Goal: Task Accomplishment & Management: Use online tool/utility

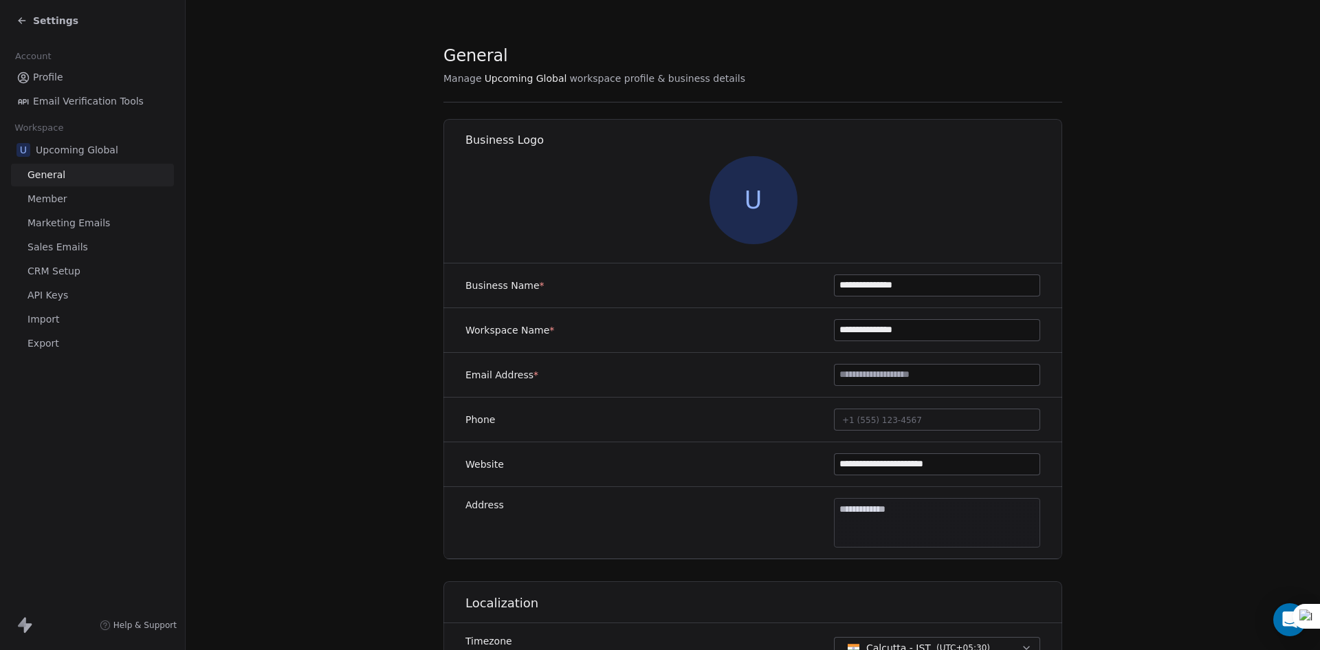
click at [51, 17] on span "Settings" at bounding box center [55, 21] width 45 height 14
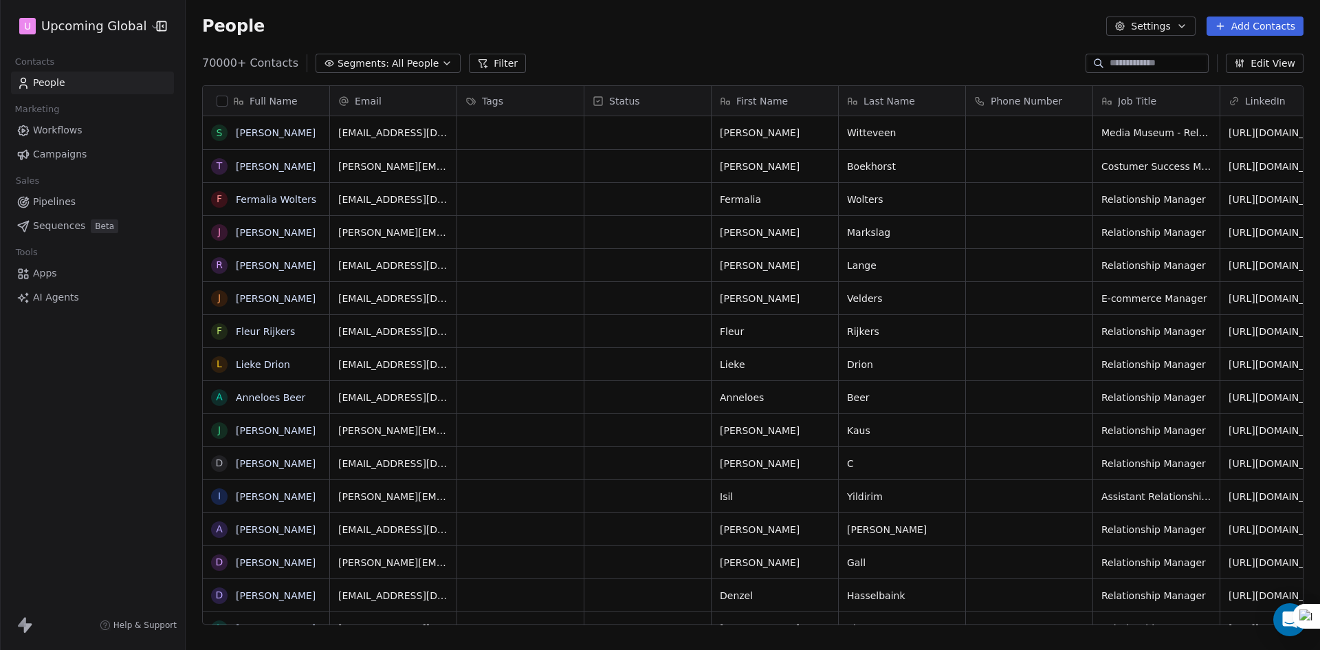
scroll to position [561, 1124]
click at [416, 59] on span "All People" at bounding box center [415, 63] width 47 height 14
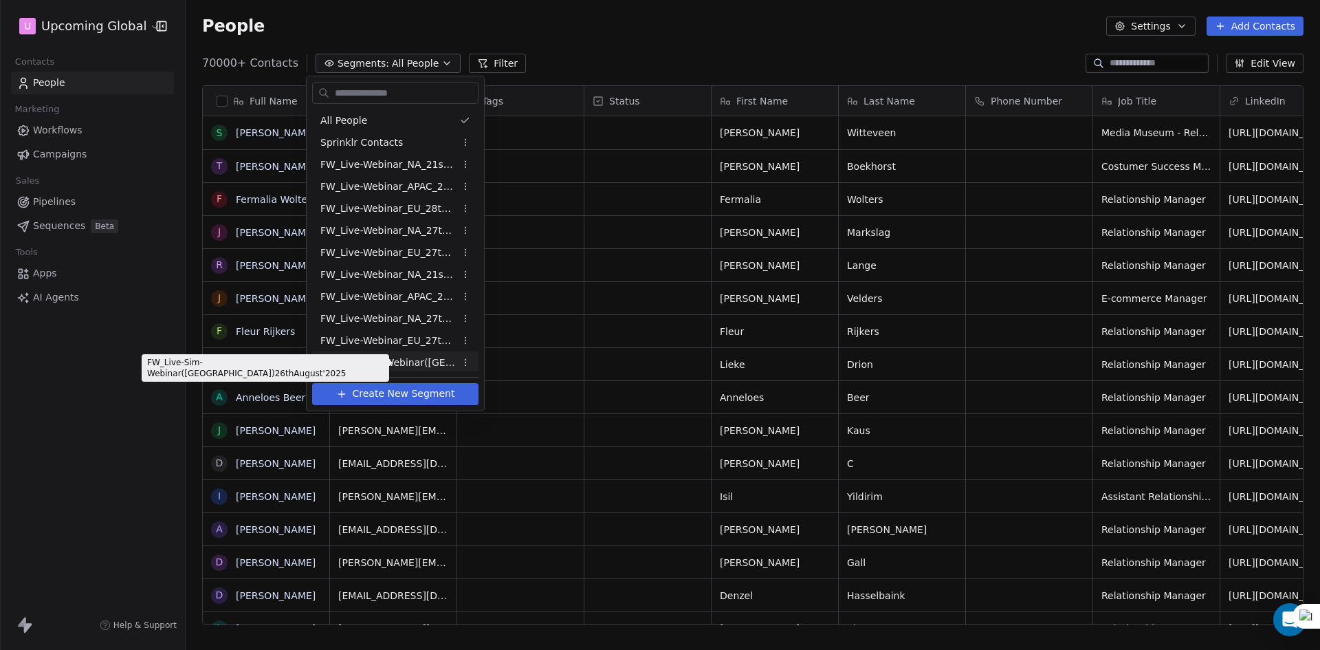
click at [426, 362] on span "FW_Live-Sim-Webinar([GEOGRAPHIC_DATA])26thAugust'2025" at bounding box center [387, 362] width 135 height 14
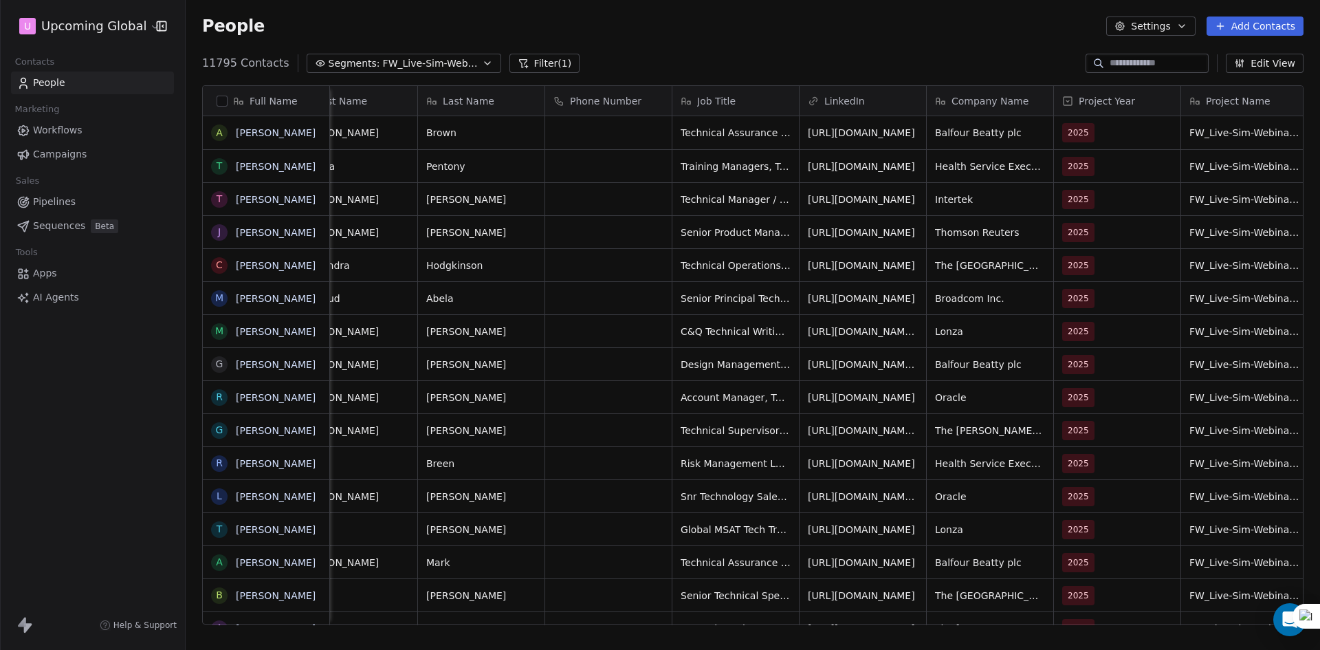
scroll to position [0, 0]
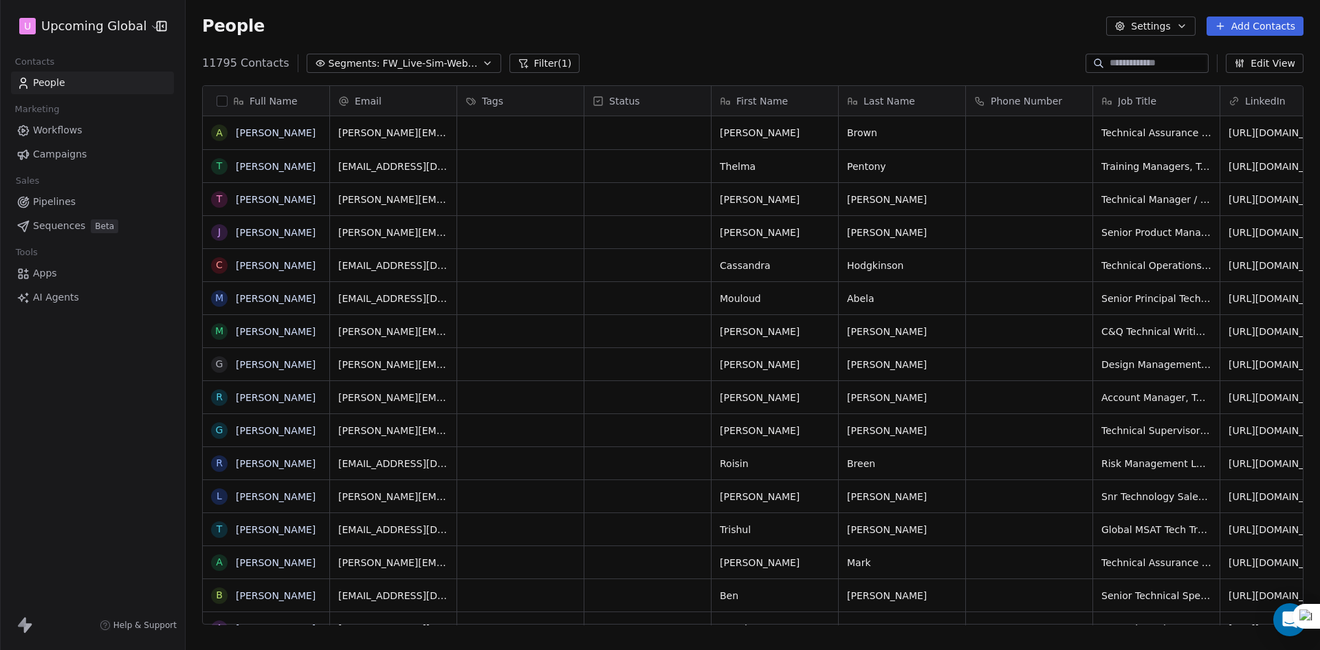
click at [220, 97] on button "button" at bounding box center [222, 101] width 11 height 11
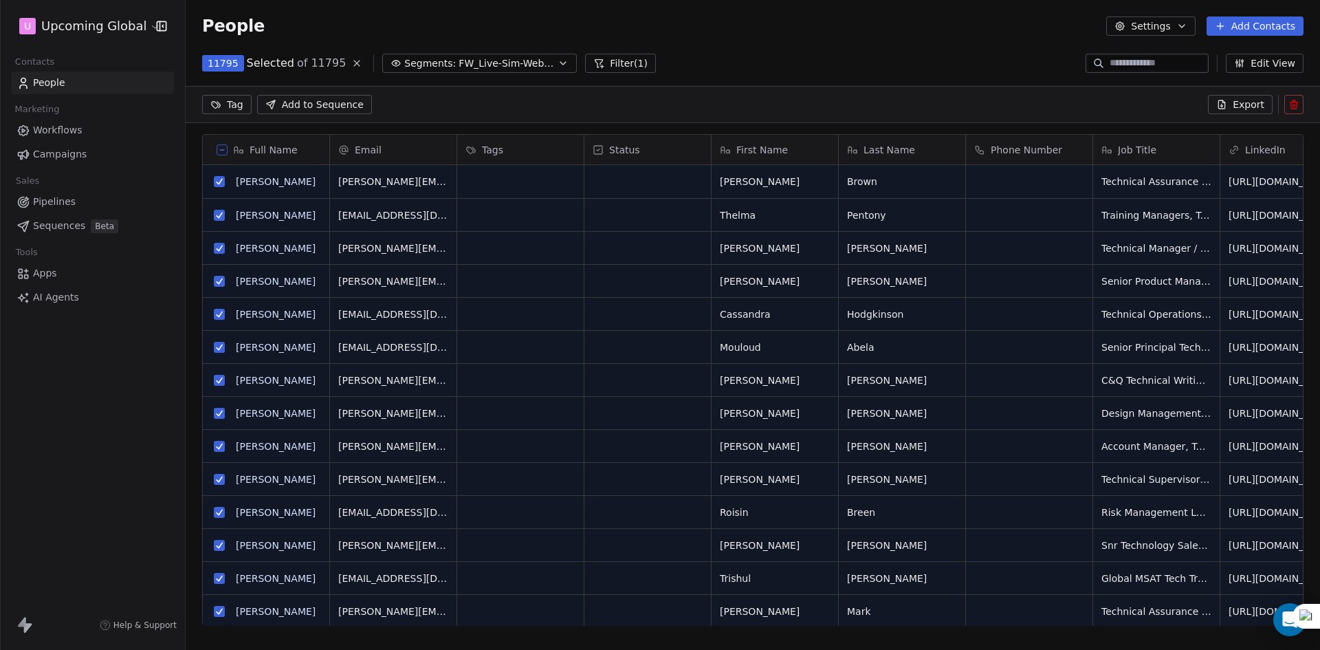
click at [595, 61] on icon at bounding box center [599, 64] width 8 height 8
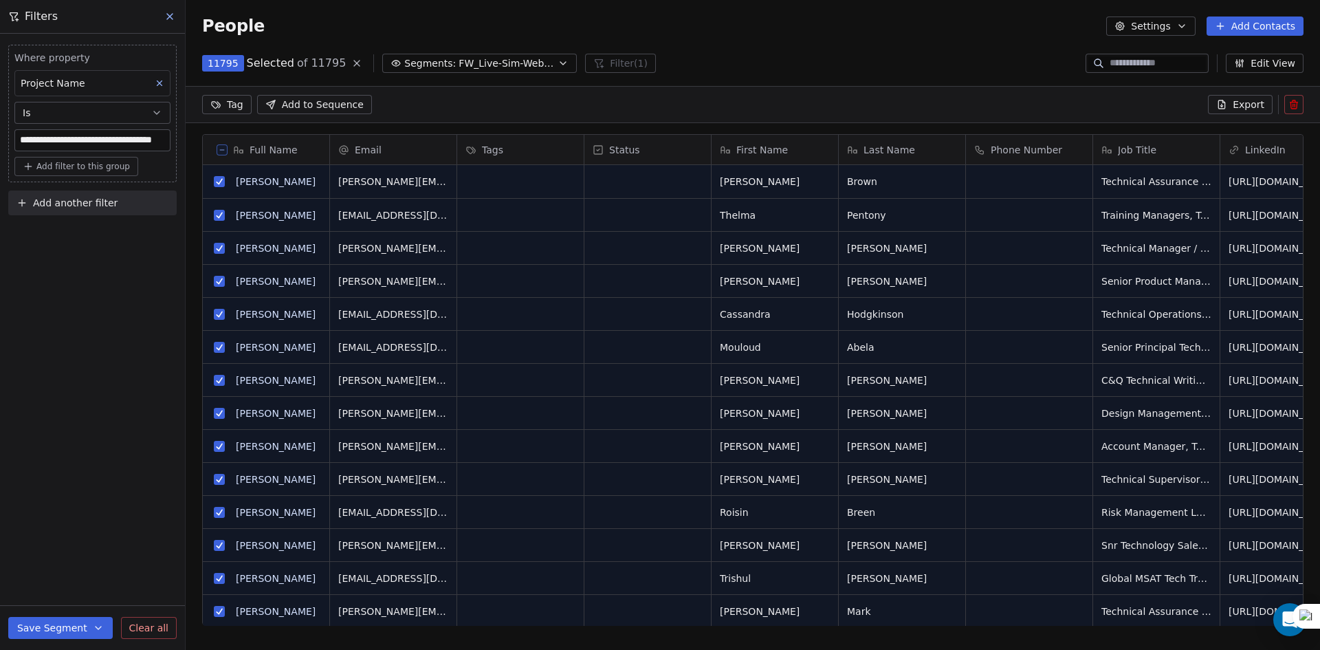
click at [85, 205] on span "Add another filter" at bounding box center [75, 203] width 85 height 14
click at [89, 237] on span "Contact properties" at bounding box center [67, 235] width 89 height 14
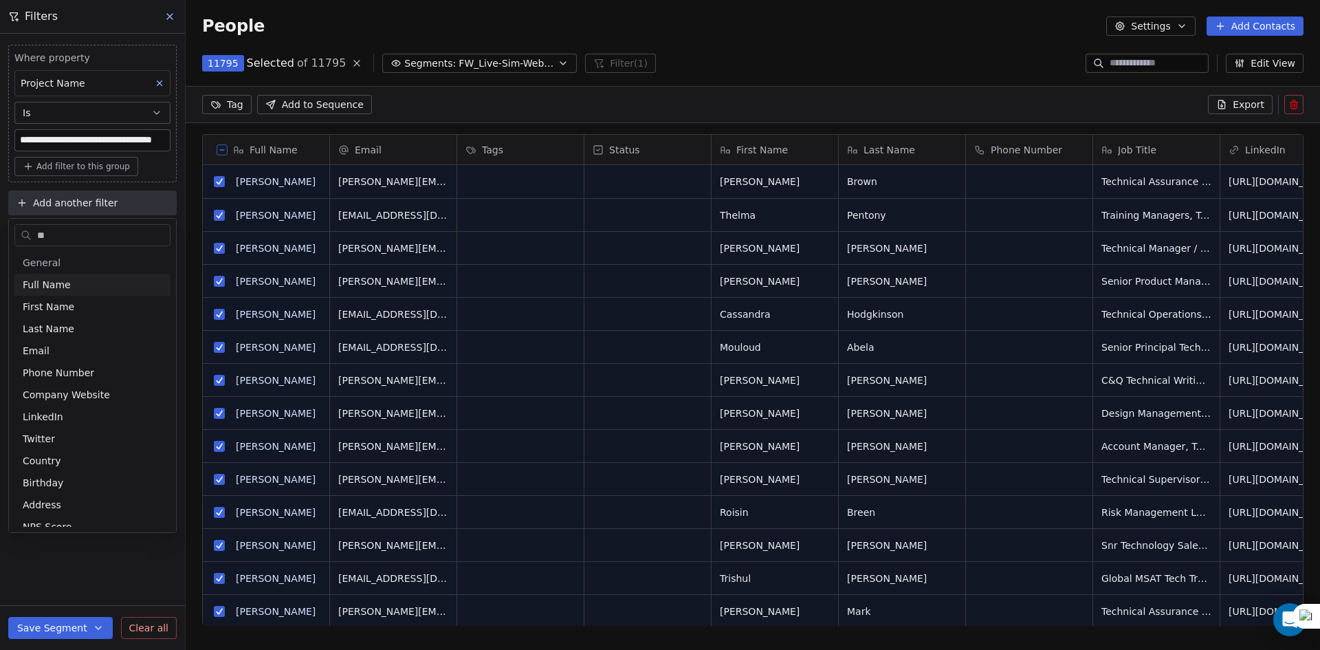
type input "***"
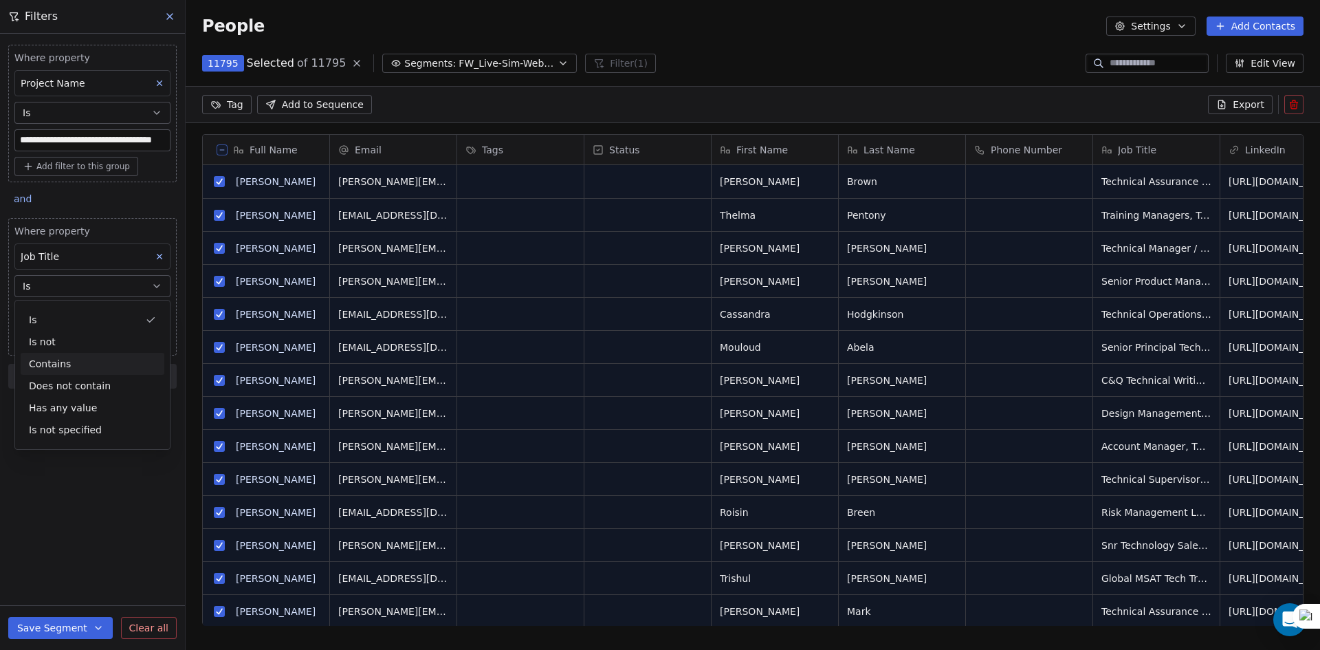
click at [60, 353] on div "Contains" at bounding box center [93, 364] width 144 height 22
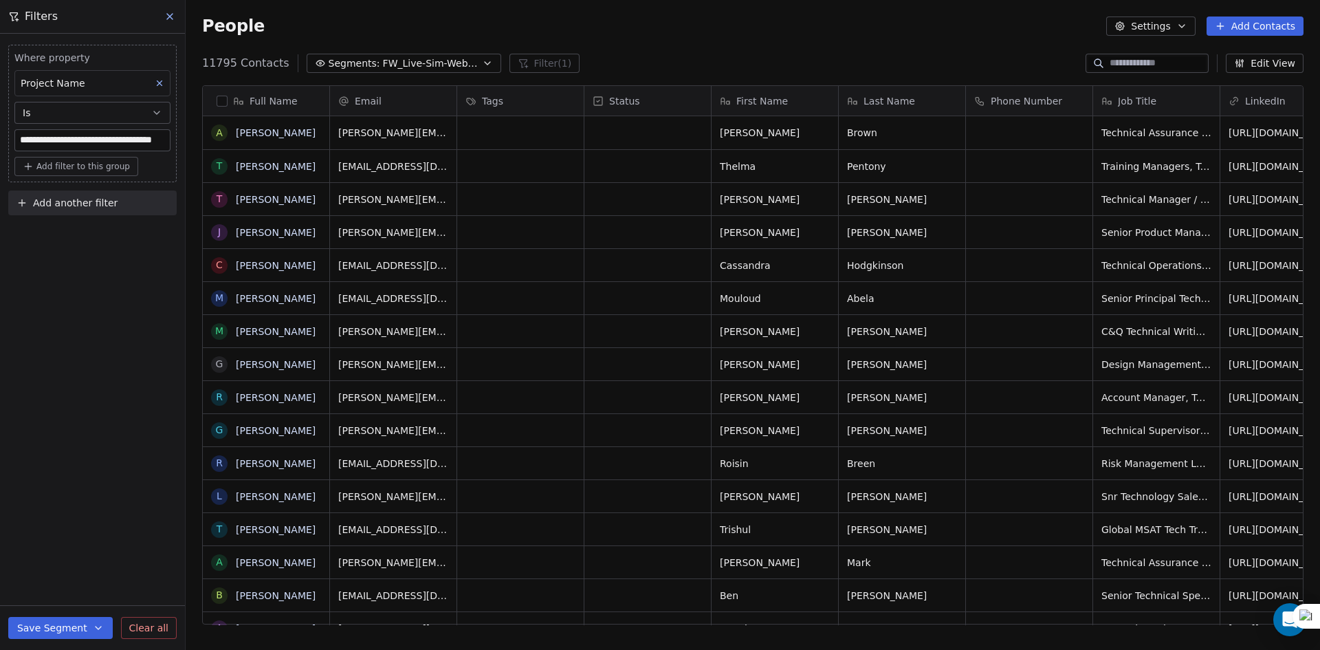
scroll to position [561, 1124]
click at [58, 307] on div "**********" at bounding box center [92, 342] width 185 height 616
click at [1191, 13] on div "People Settings Add Contacts" at bounding box center [753, 26] width 1134 height 52
click at [1186, 25] on icon "button" at bounding box center [1181, 26] width 11 height 11
click at [1144, 53] on span "Contact Properties" at bounding box center [1188, 56] width 89 height 14
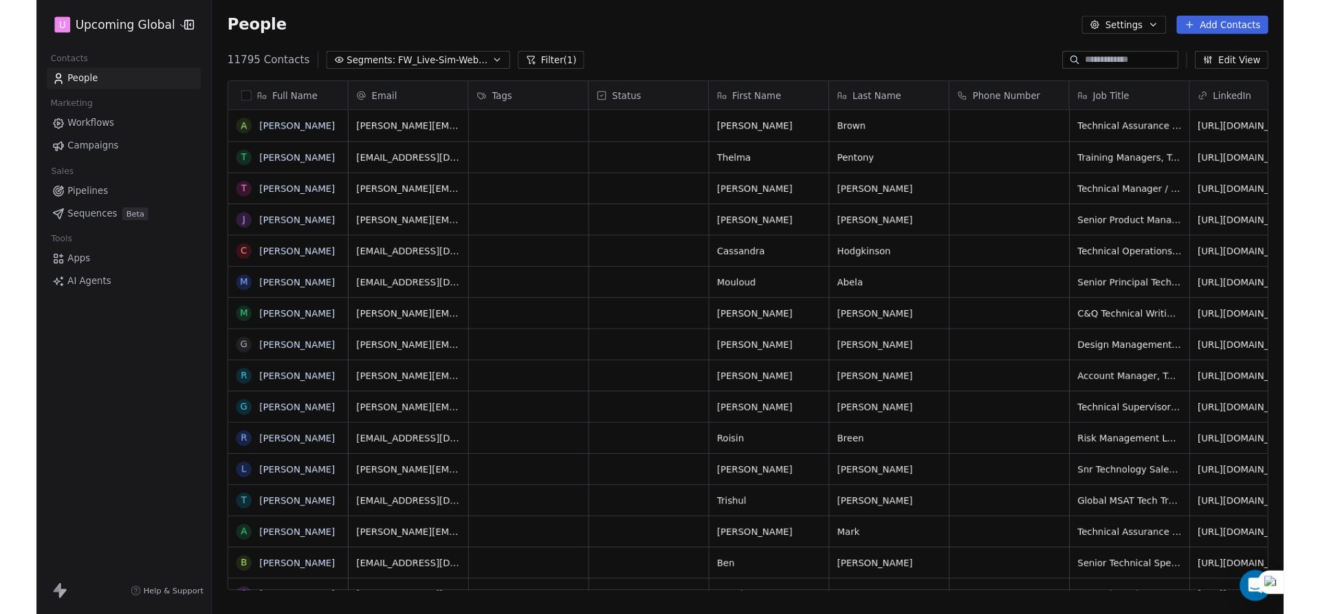
scroll to position [561, 1124]
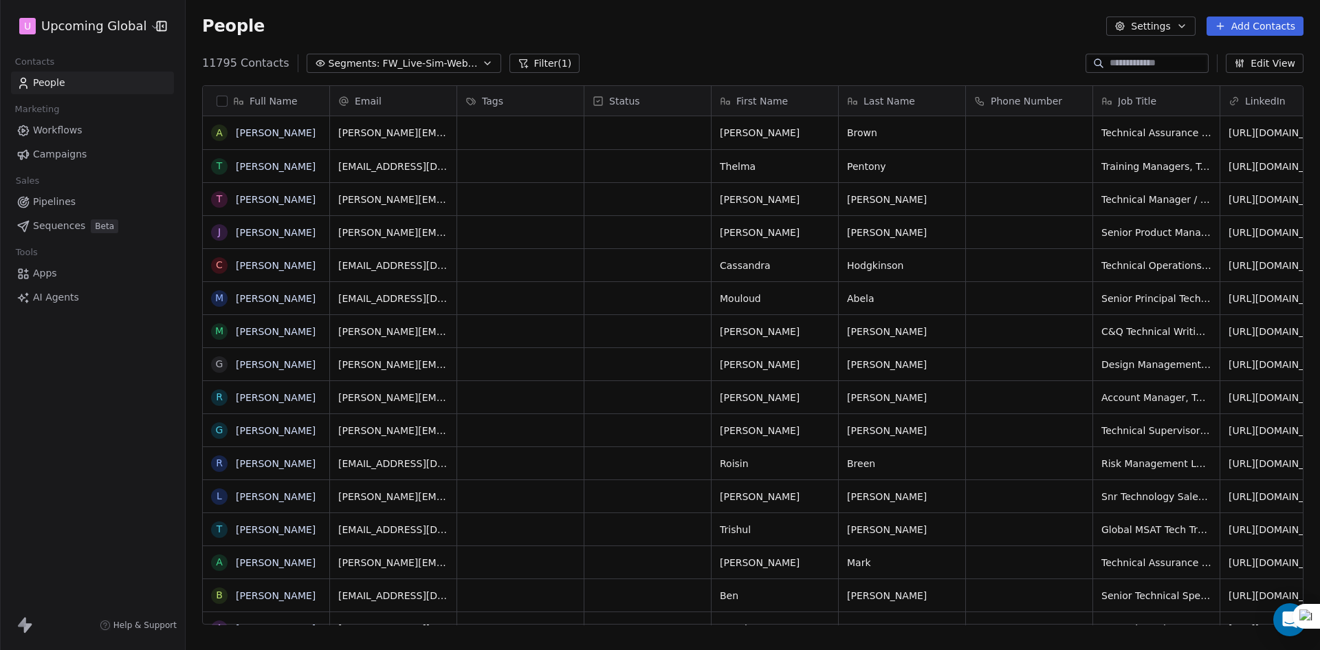
click at [509, 57] on button "Filter (1)" at bounding box center [544, 63] width 71 height 19
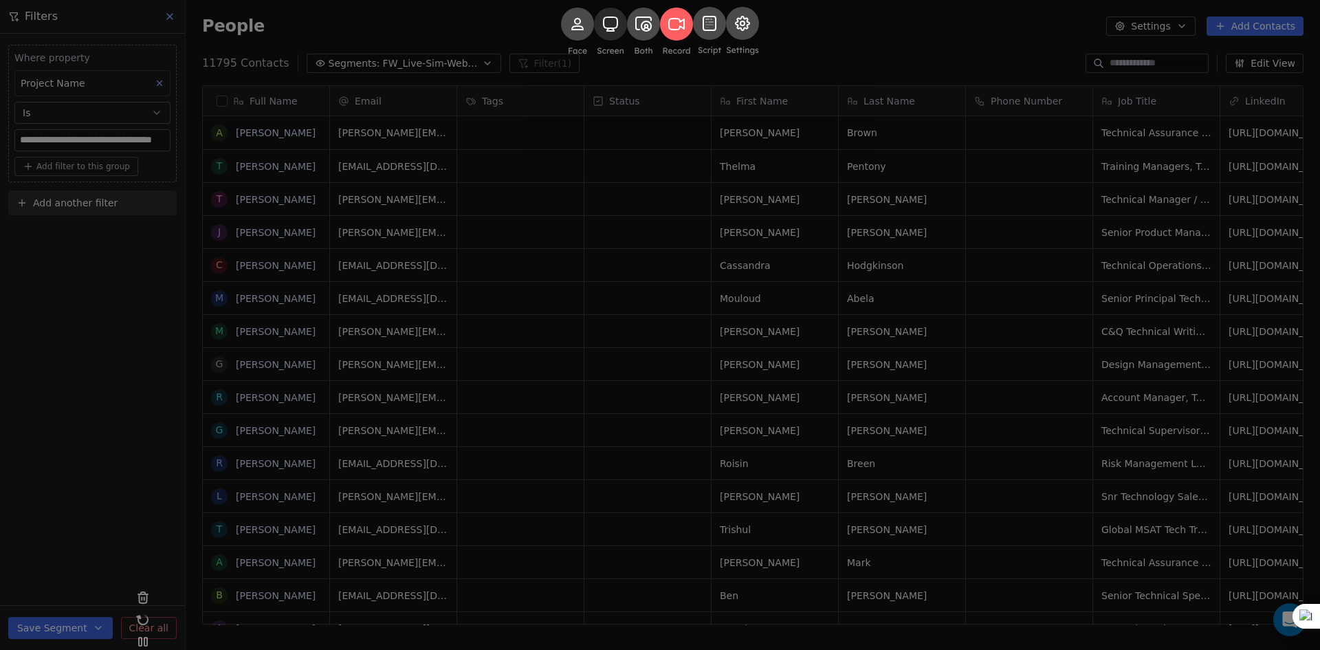
click at [594, 41] on rect at bounding box center [610, 24] width 33 height 33
click at [685, 56] on icon at bounding box center [676, 32] width 33 height 48
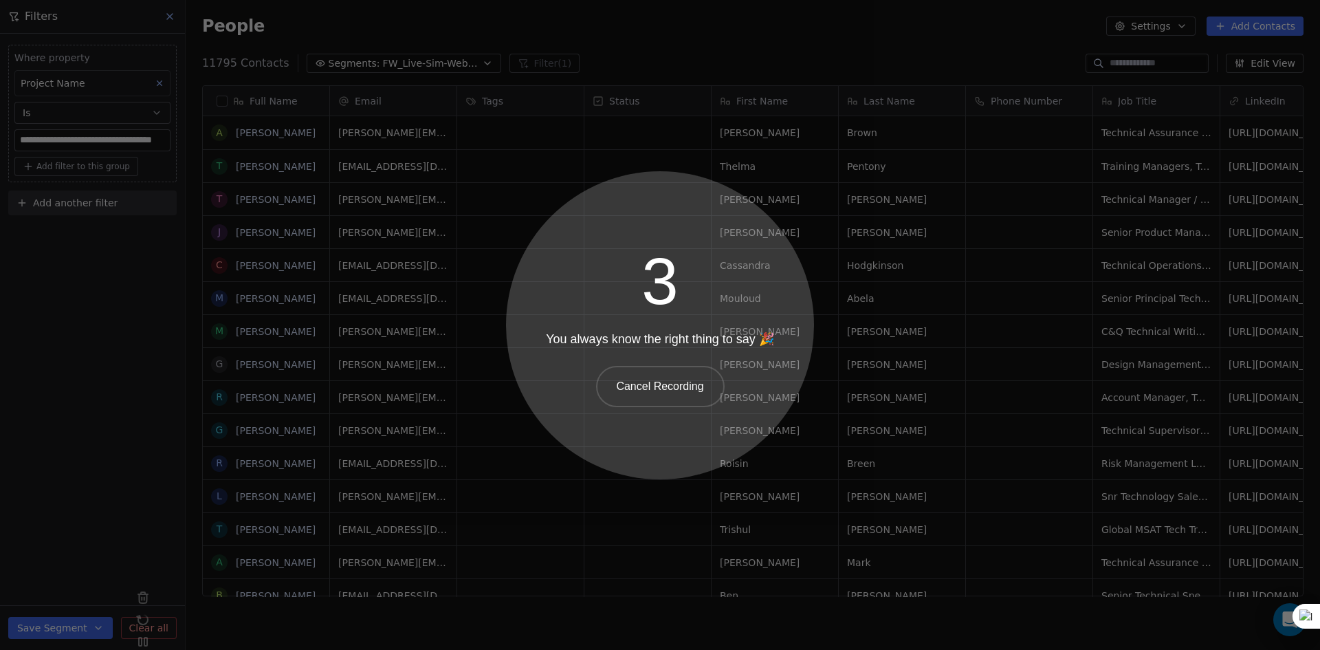
scroll to position [530, 1124]
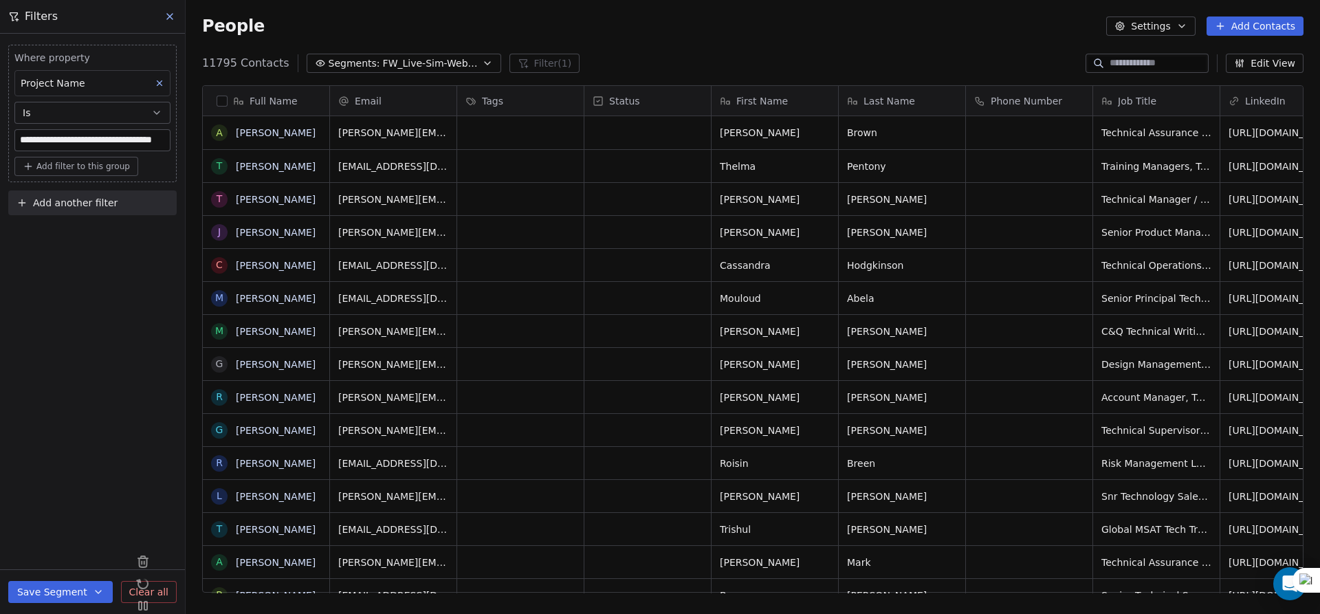
drag, startPoint x: 46, startPoint y: 201, endPoint x: 80, endPoint y: 214, distance: 37.0
click at [46, 201] on span "Add another filter" at bounding box center [75, 203] width 85 height 14
click at [72, 238] on span "Contact properties" at bounding box center [67, 235] width 89 height 14
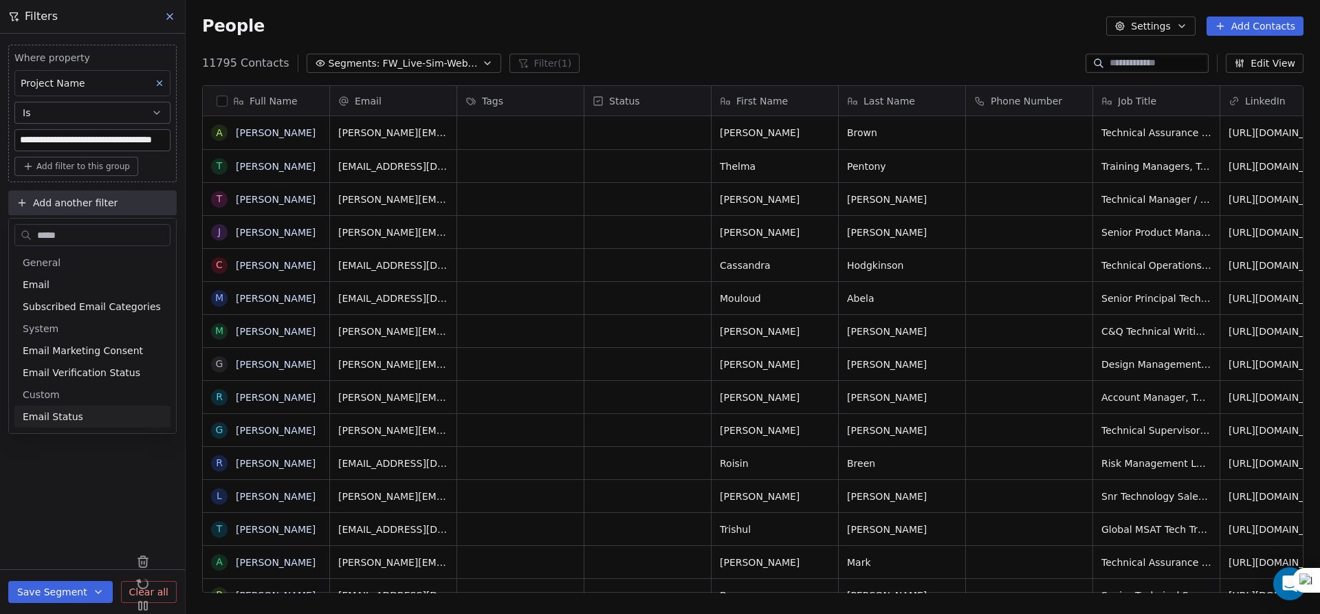
type input "*****"
click at [45, 415] on span "Email Status" at bounding box center [53, 417] width 60 height 14
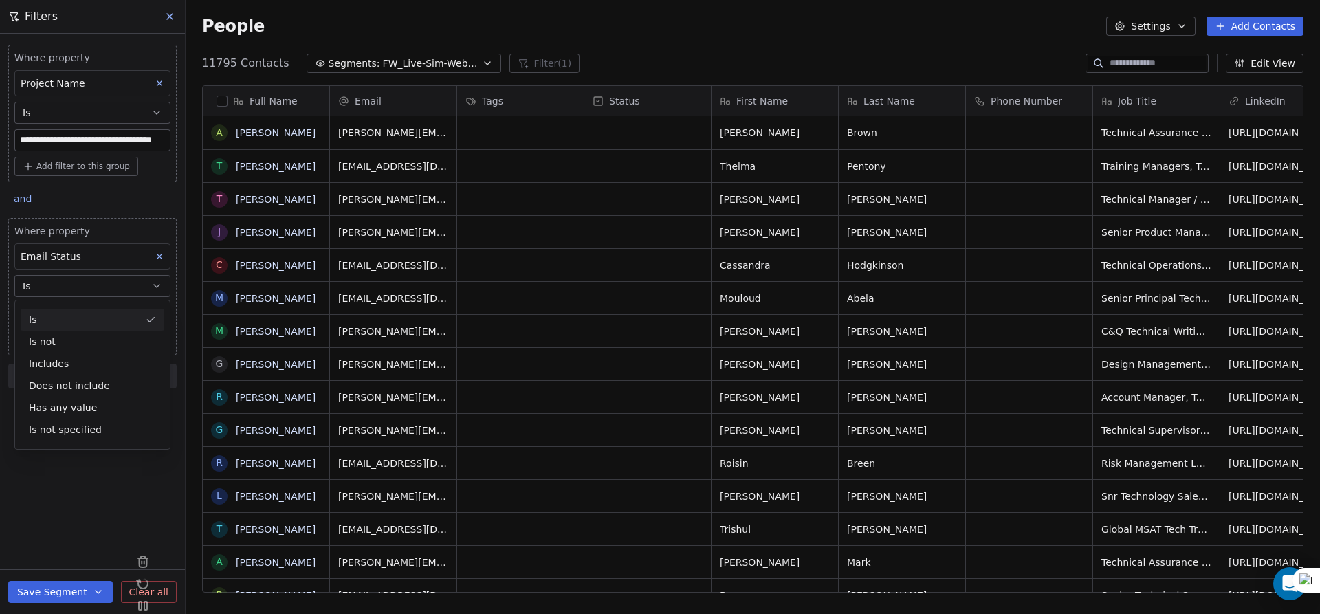
click at [56, 315] on div "Is" at bounding box center [93, 320] width 144 height 22
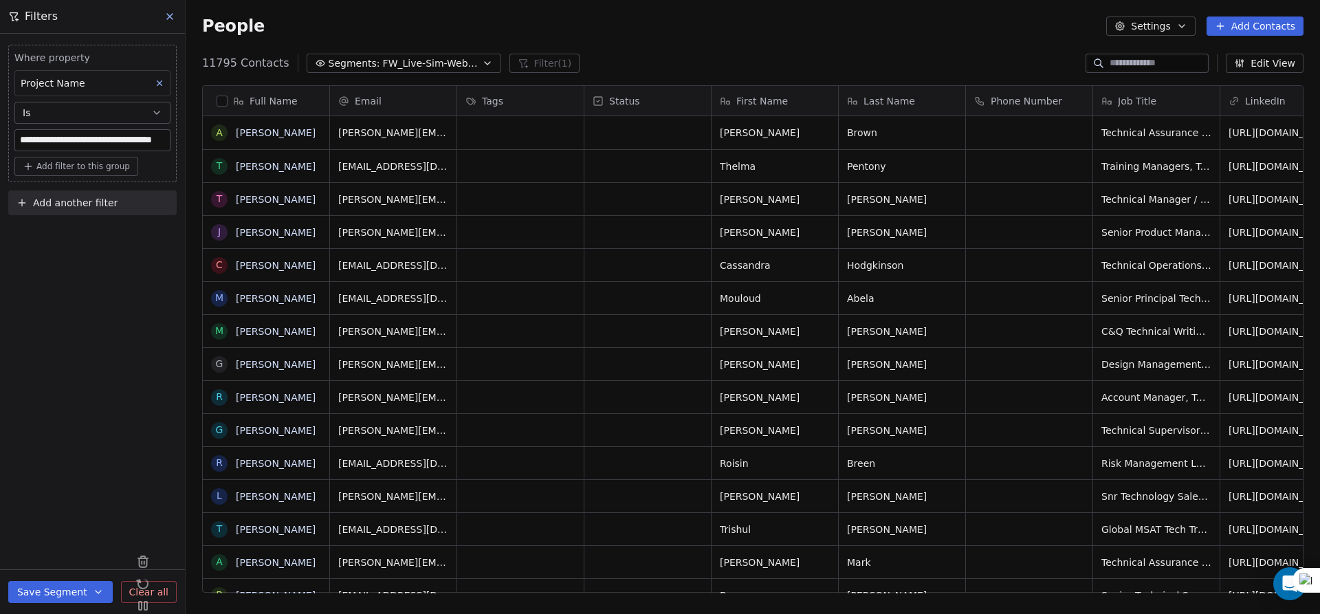
click at [92, 278] on div "**********" at bounding box center [92, 324] width 185 height 580
click at [91, 204] on span "Add another filter" at bounding box center [75, 203] width 85 height 14
click at [93, 238] on span "Contact properties" at bounding box center [67, 235] width 89 height 14
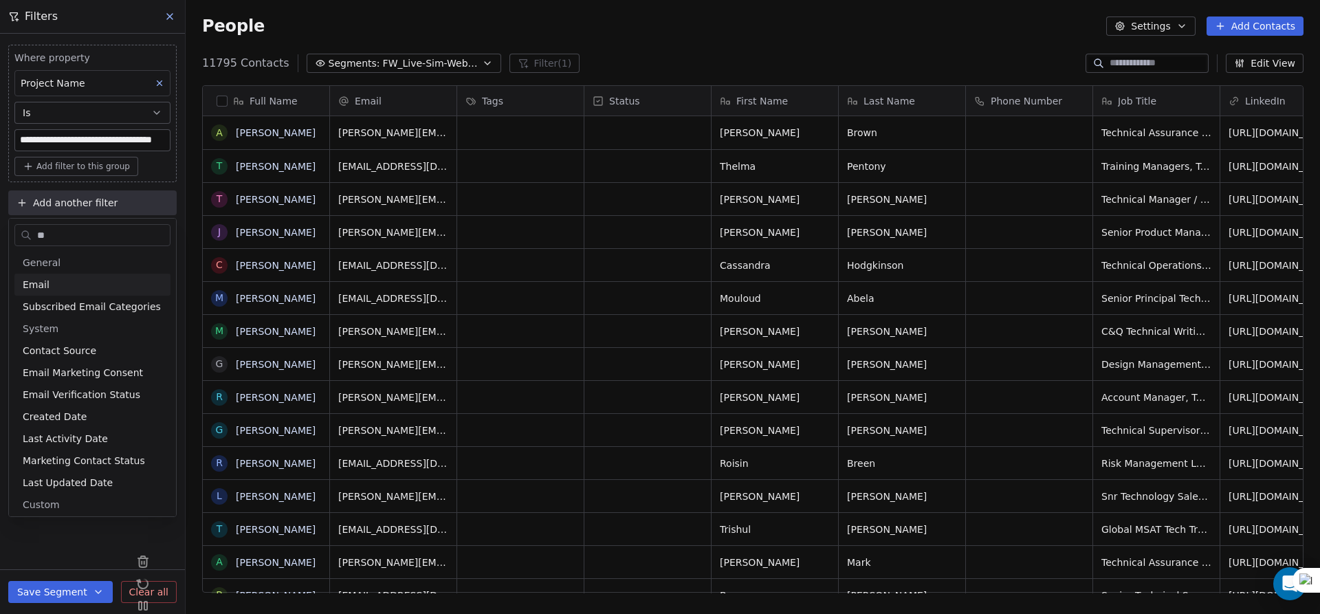
type input "*"
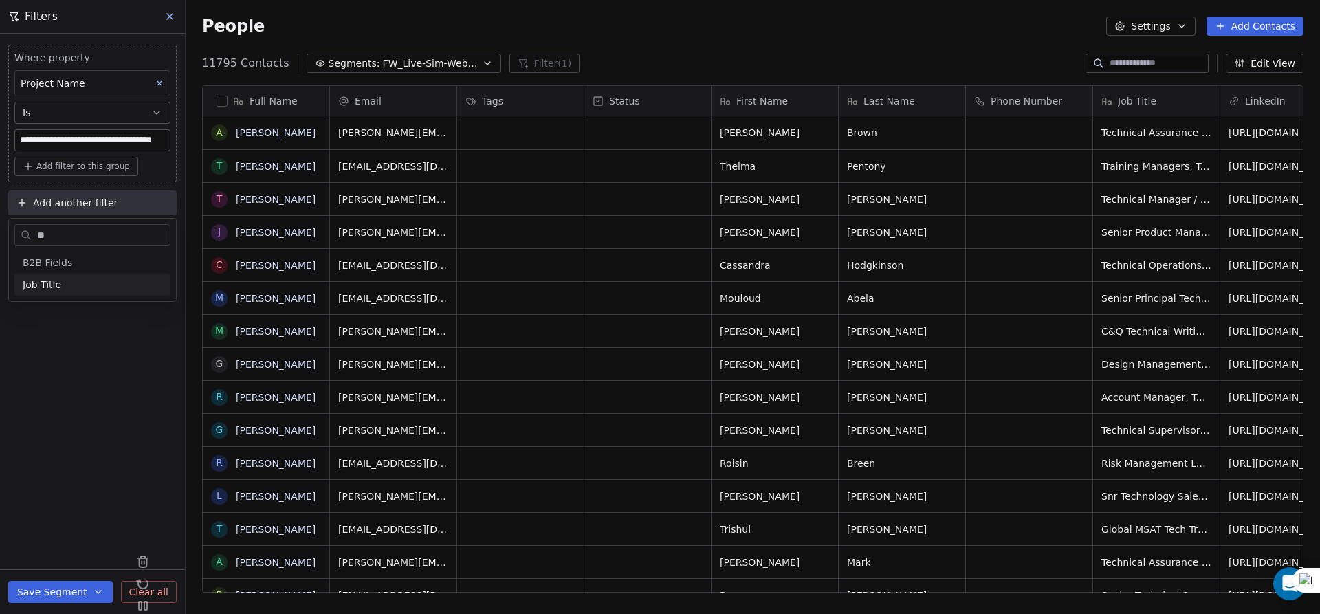
type input "***"
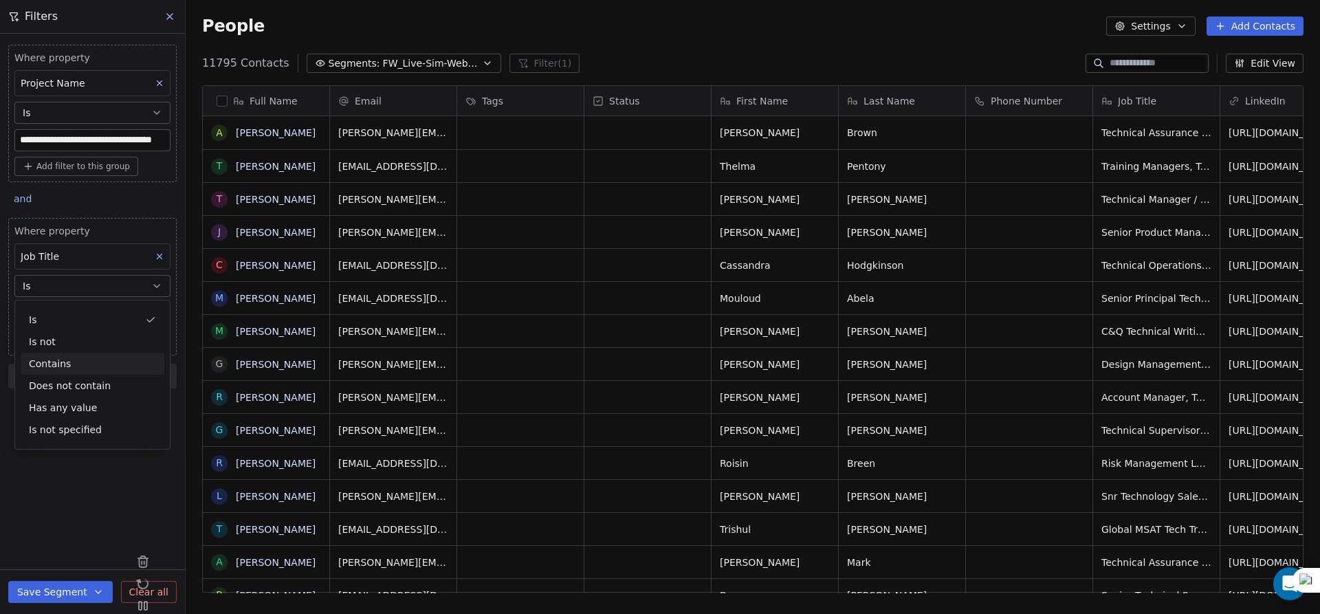
click at [74, 362] on div "Contains" at bounding box center [93, 364] width 144 height 22
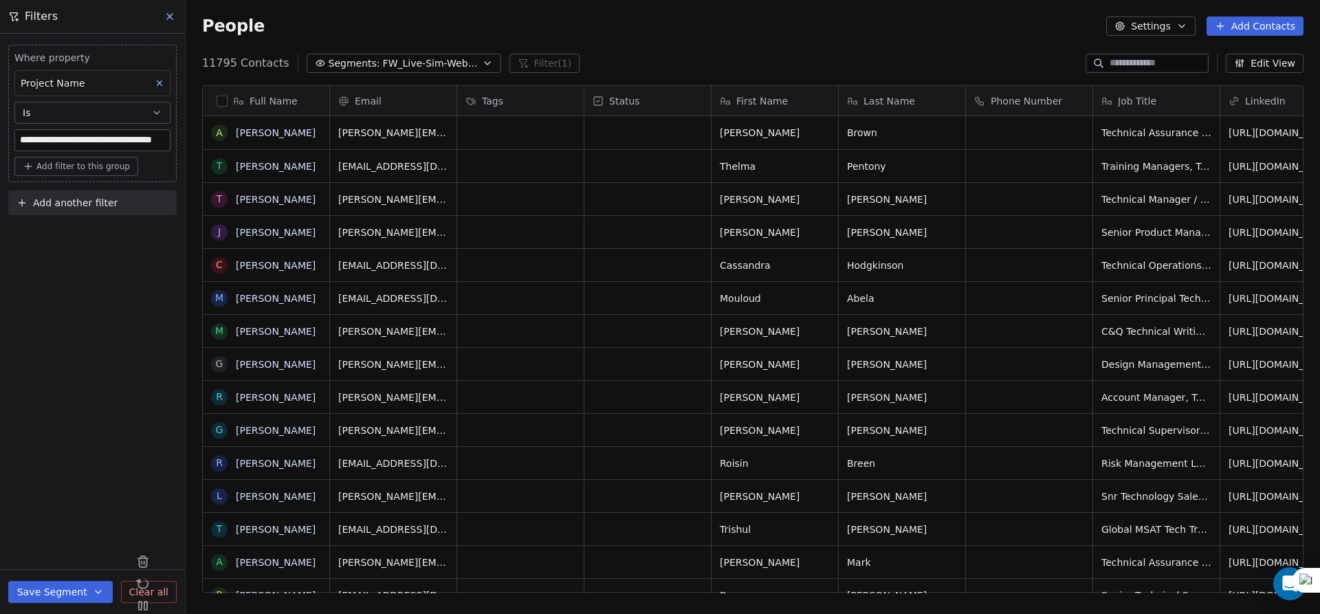
click at [76, 324] on div "**********" at bounding box center [92, 324] width 185 height 580
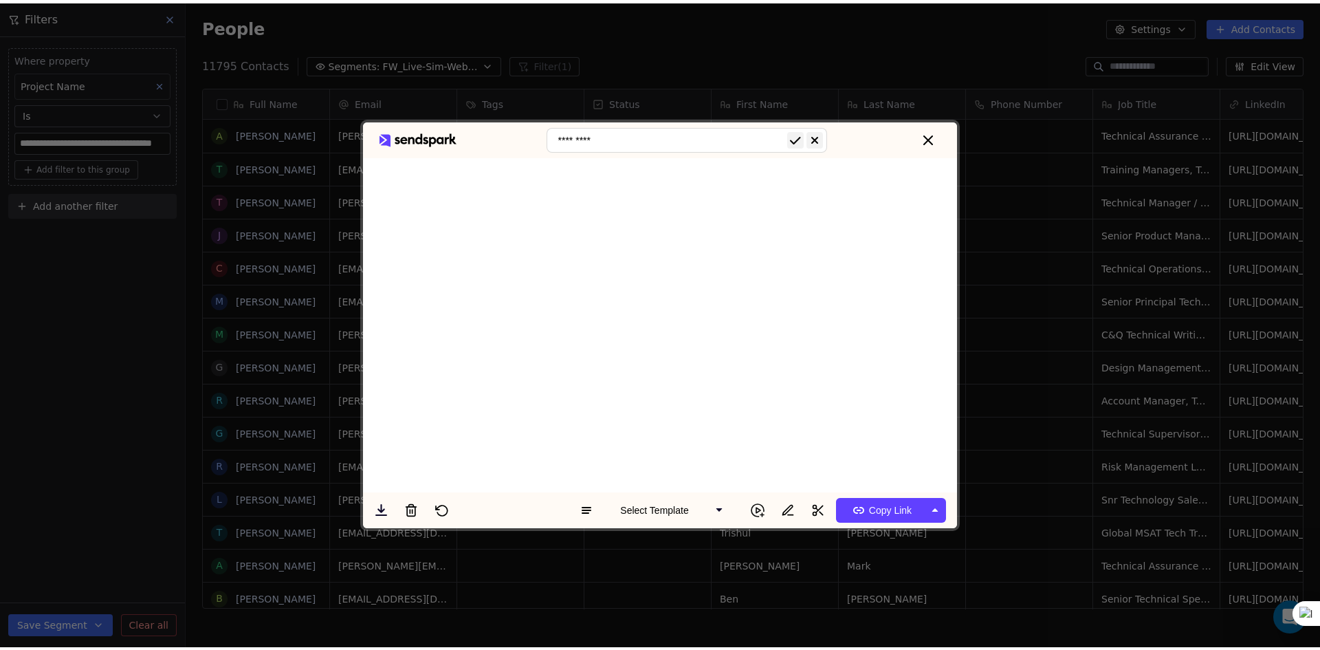
scroll to position [561, 1124]
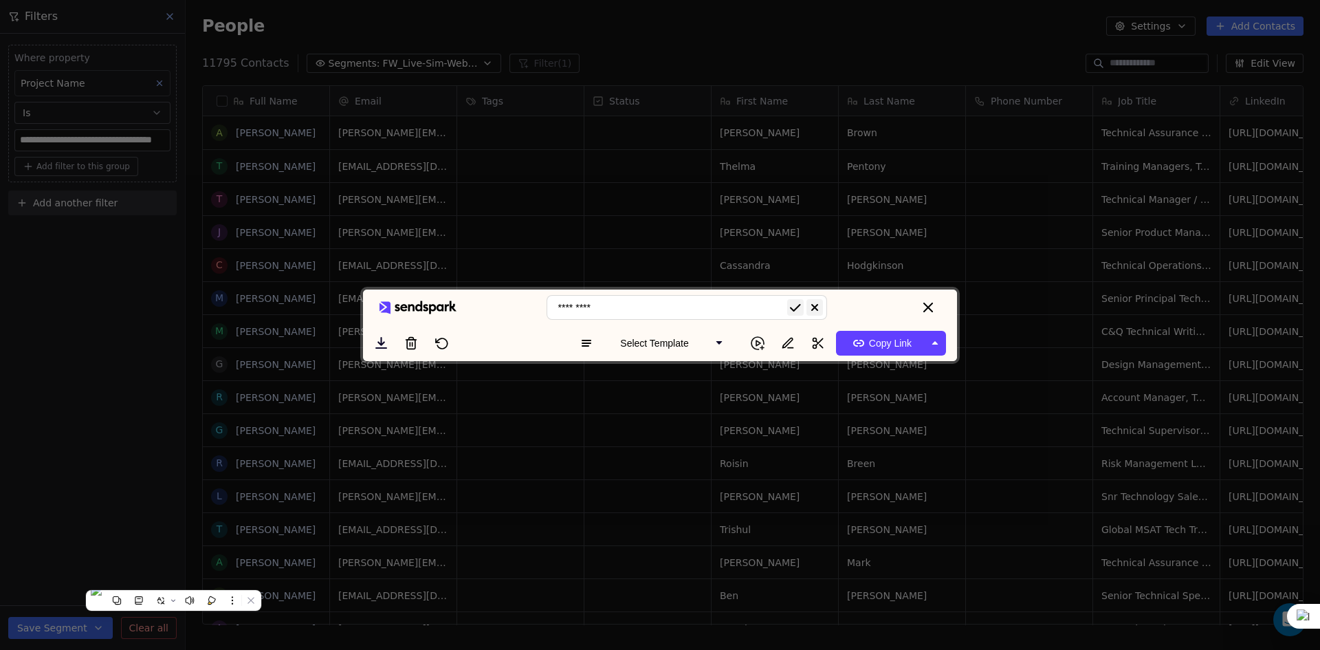
click at [712, 295] on input "*********" at bounding box center [686, 307] width 280 height 25
type input "**********"
click at [791, 299] on icon "submit" at bounding box center [795, 307] width 16 height 16
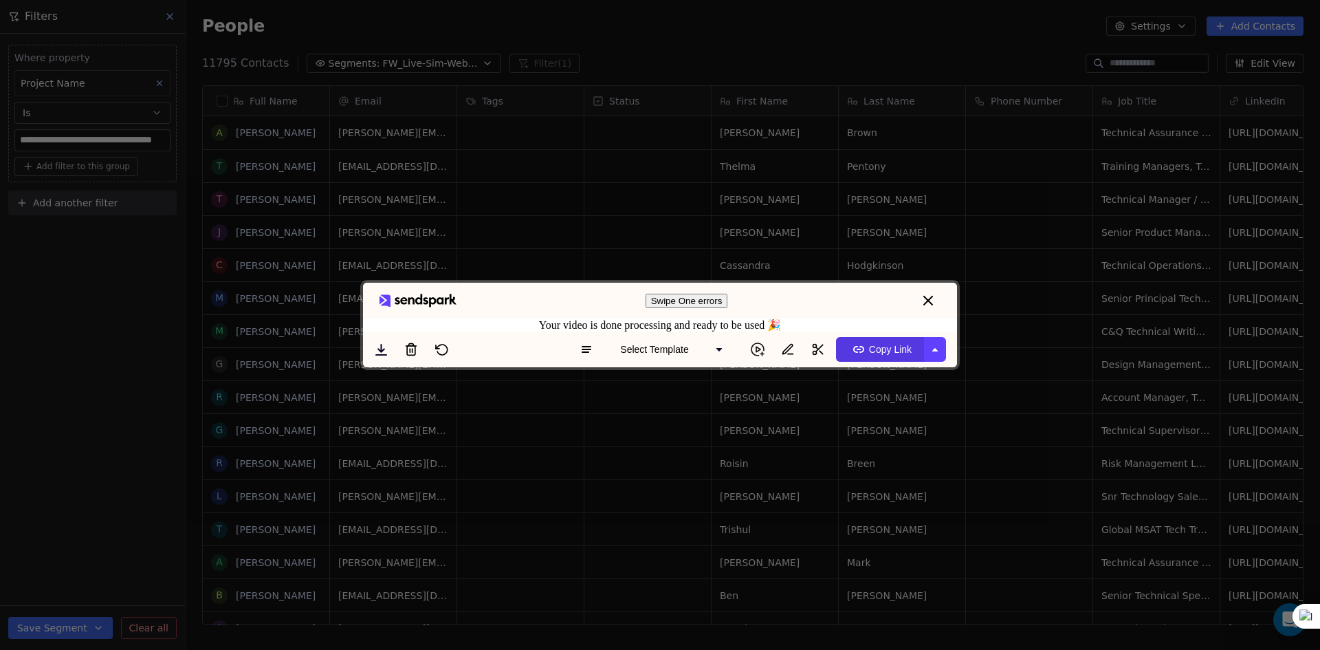
click at [886, 360] on span "Copy Link" at bounding box center [879, 349] width 63 height 22
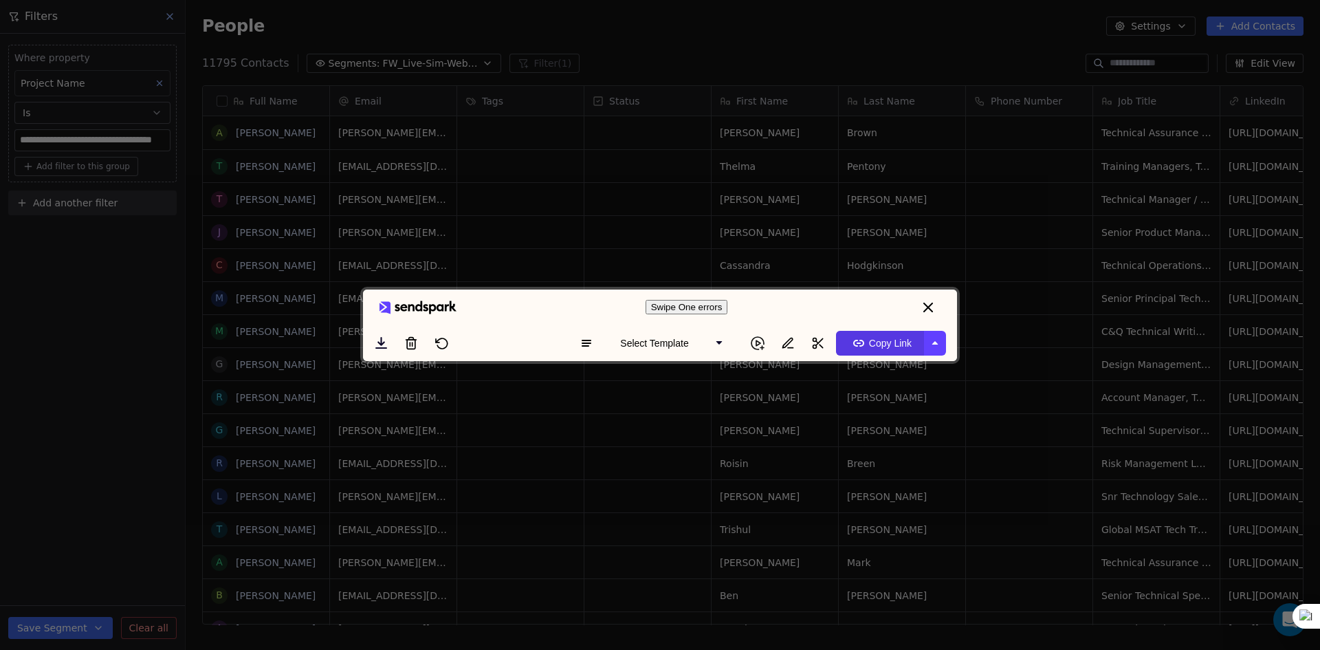
click at [887, 354] on span "Copy Link" at bounding box center [879, 343] width 63 height 22
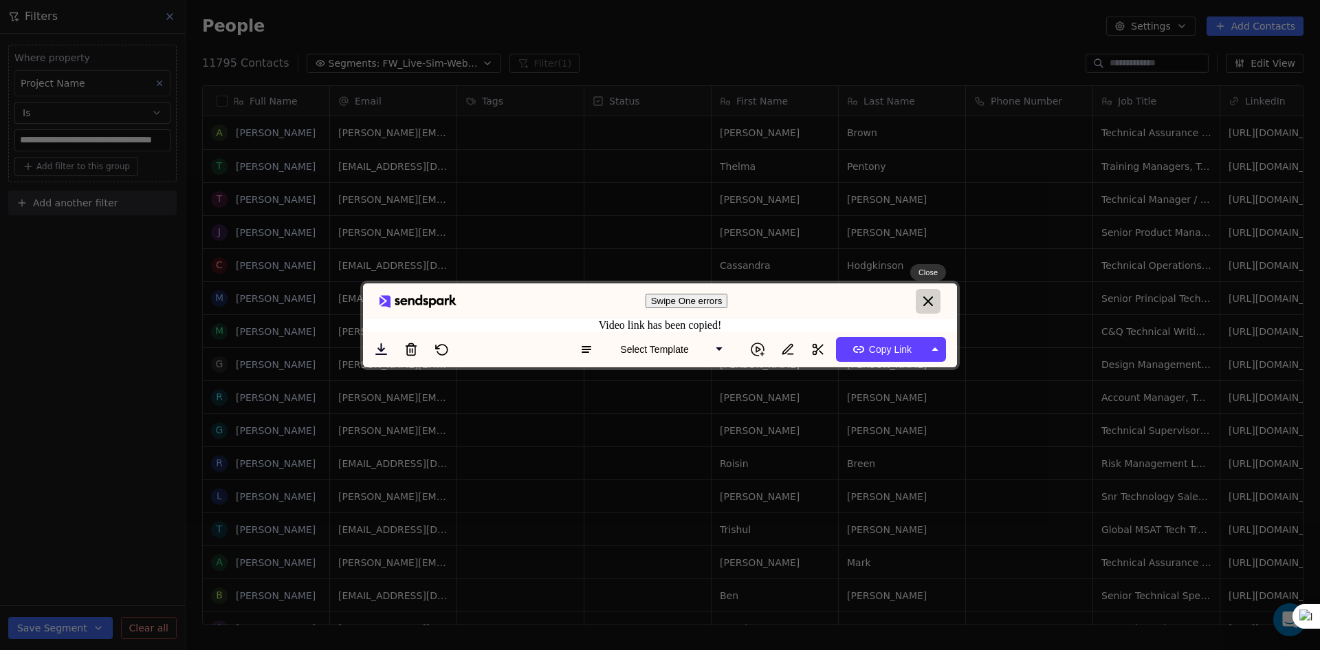
click at [930, 296] on icon "close" at bounding box center [928, 301] width 10 height 10
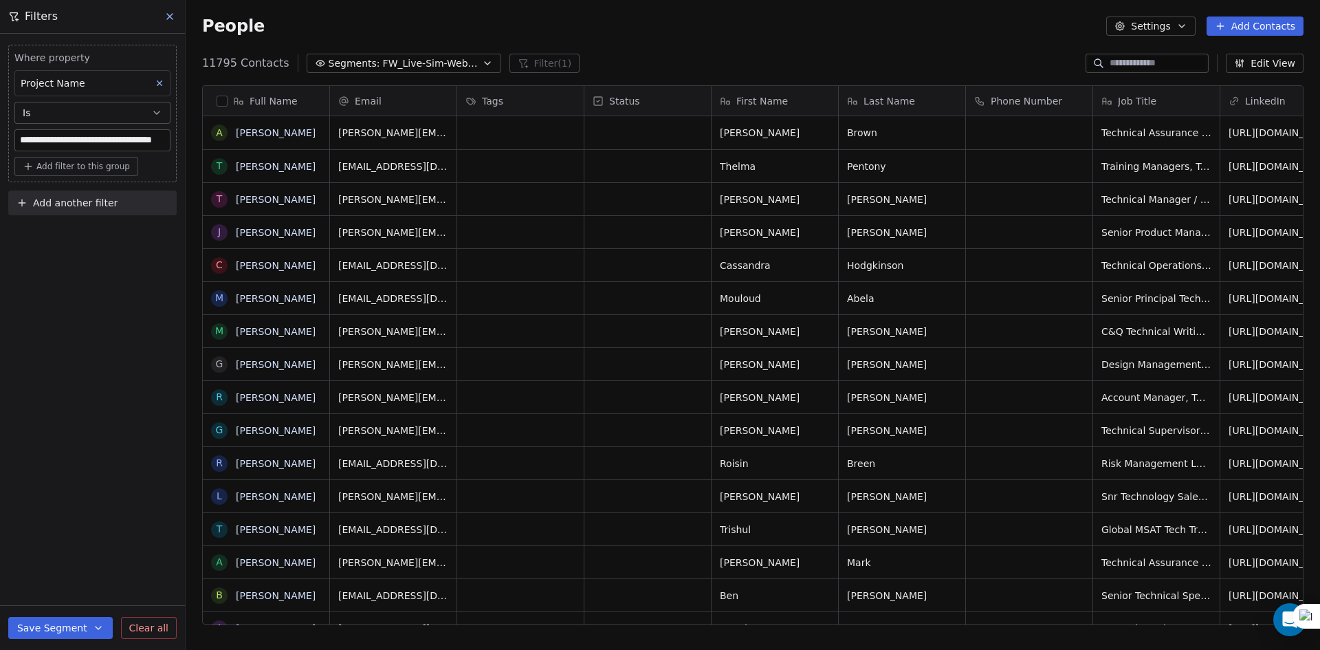
click at [219, 97] on button "button" at bounding box center [222, 101] width 11 height 11
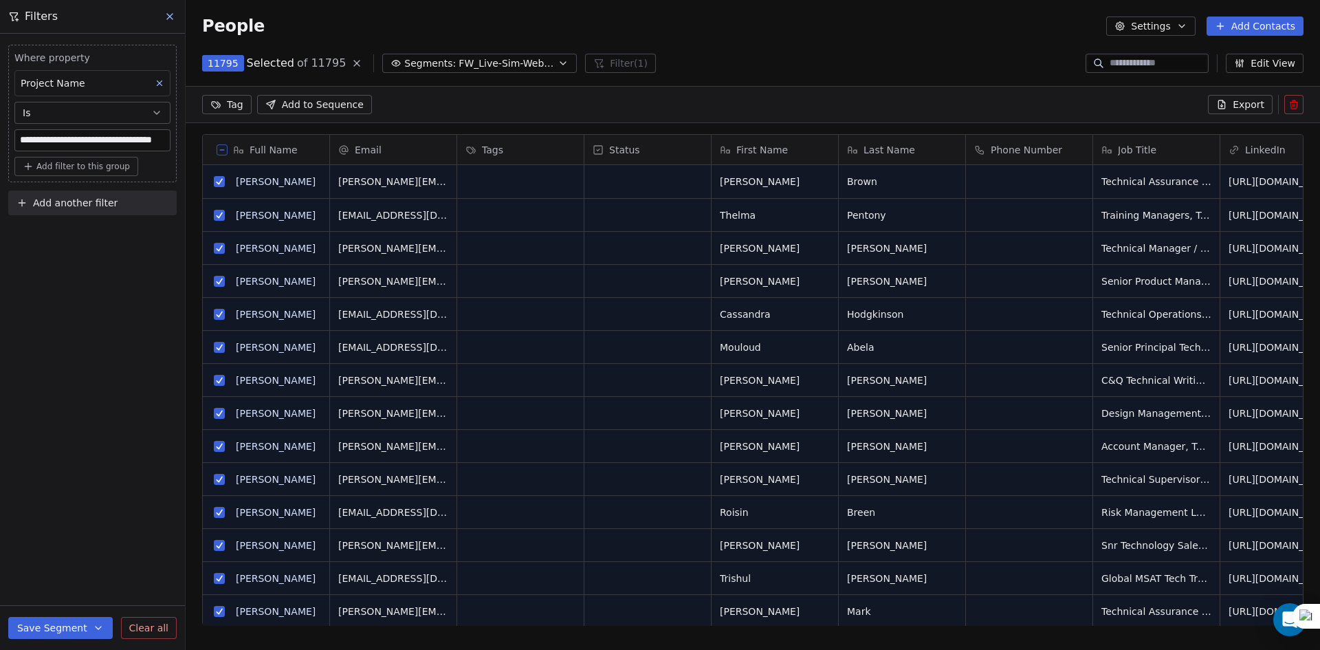
scroll to position [513, 1124]
click at [1229, 111] on button "Export" at bounding box center [1240, 104] width 65 height 19
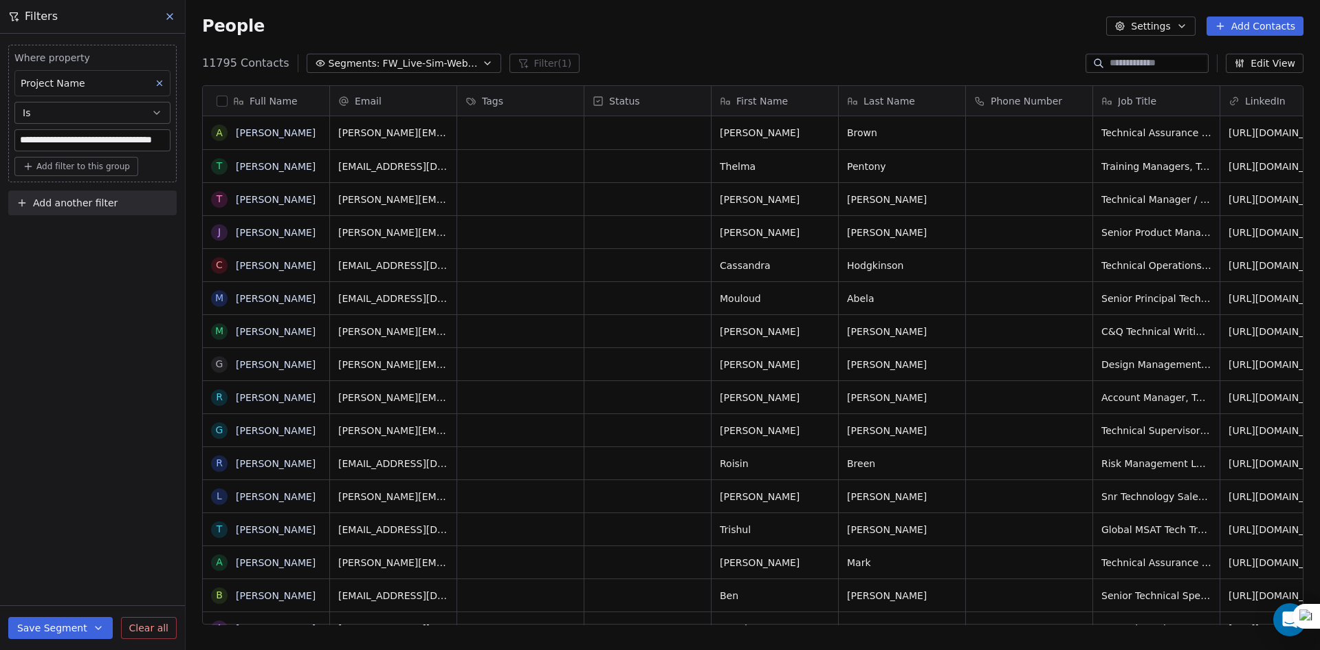
click at [52, 201] on span "Add another filter" at bounding box center [75, 203] width 85 height 14
click at [980, 35] on html "**********" at bounding box center [660, 325] width 1320 height 650
click at [714, 38] on link "here" at bounding box center [724, 33] width 20 height 10
click at [383, 65] on span "FW_Live-Sim-Webinar([GEOGRAPHIC_DATA])26thAugust'2025" at bounding box center [431, 63] width 96 height 14
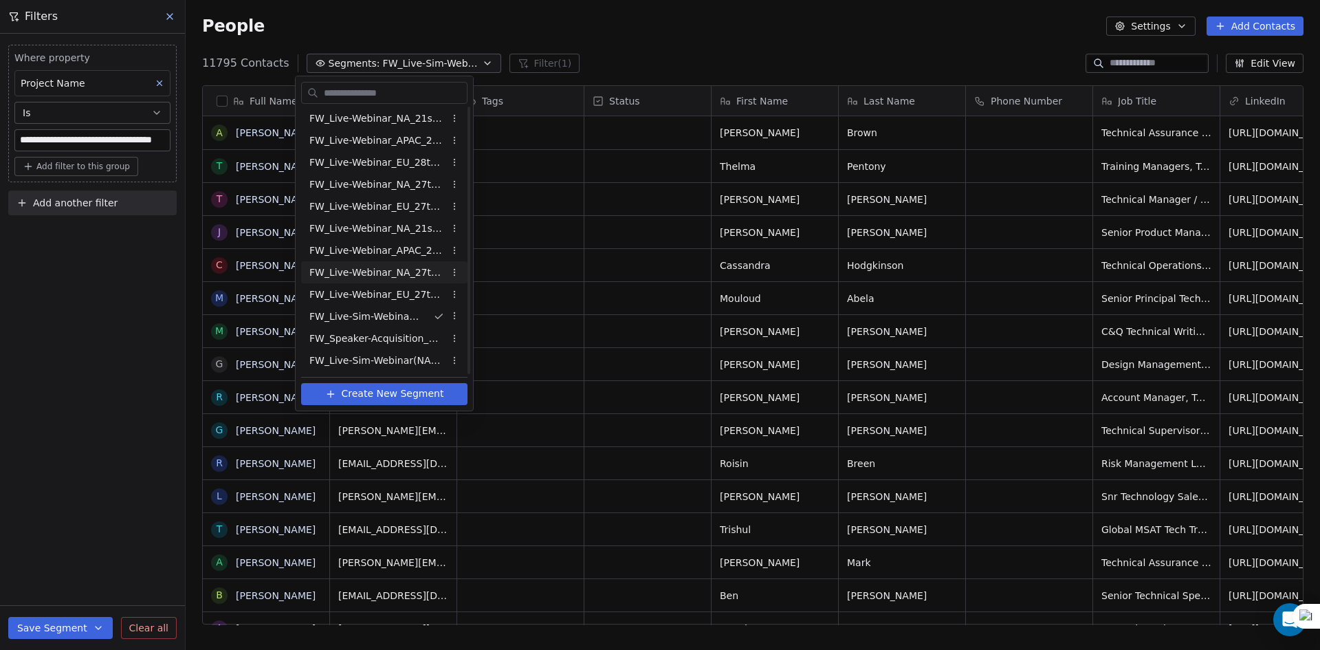
scroll to position [0, 0]
click at [399, 212] on span "FW_Live-Webinar_EU_28thAugust'25" at bounding box center [376, 208] width 135 height 14
type input "**********"
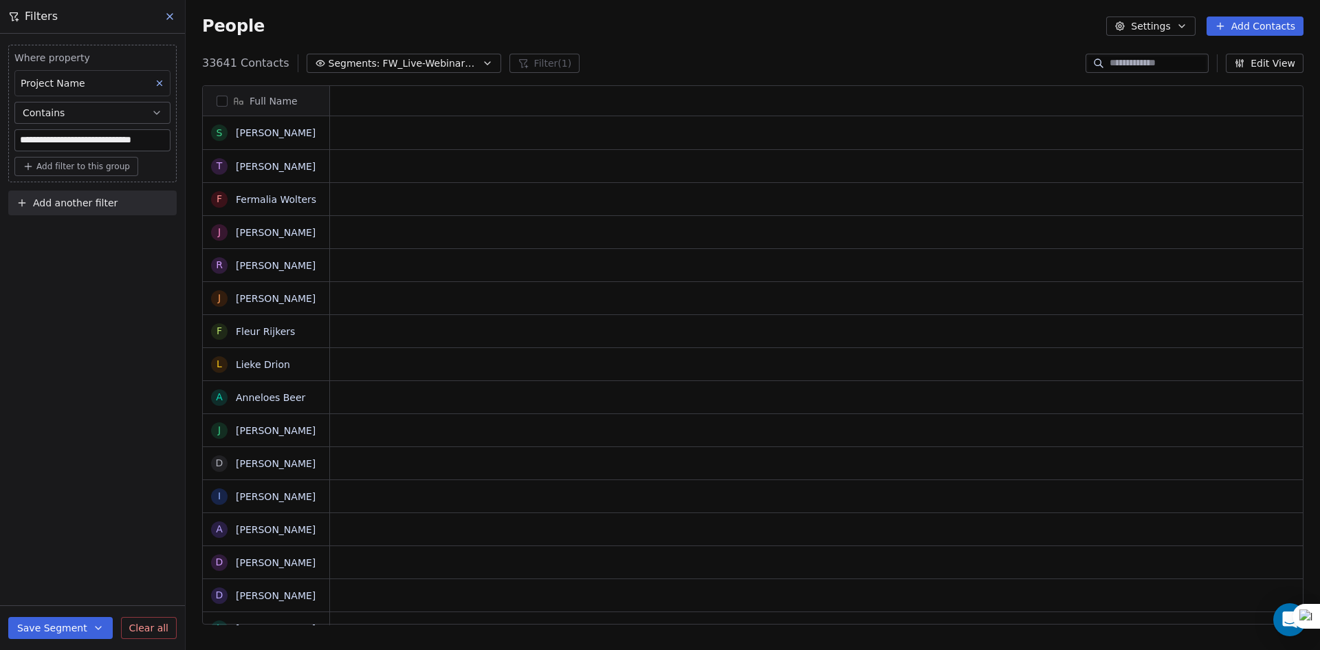
scroll to position [561, 1124]
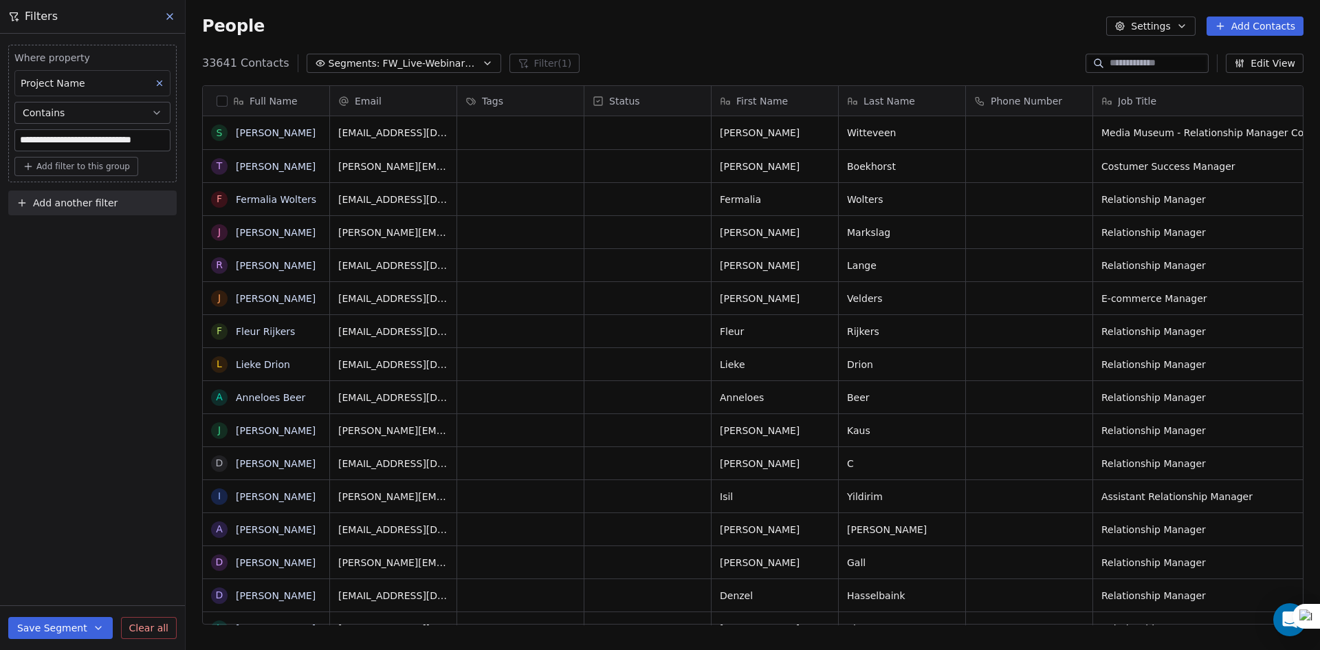
click at [102, 201] on span "Add another filter" at bounding box center [75, 203] width 85 height 14
click at [101, 238] on span "Contact properties" at bounding box center [67, 235] width 89 height 14
type input "***"
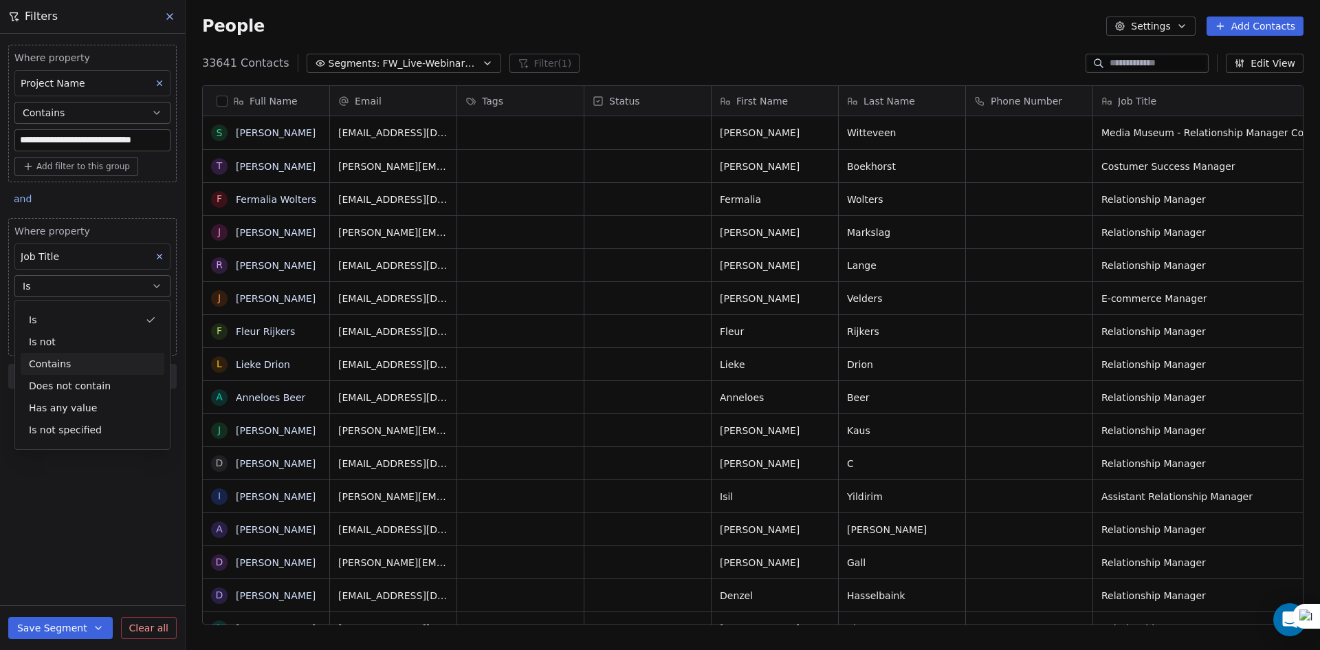
click at [82, 362] on div "Contains" at bounding box center [93, 364] width 144 height 22
